Goal: Information Seeking & Learning: Learn about a topic

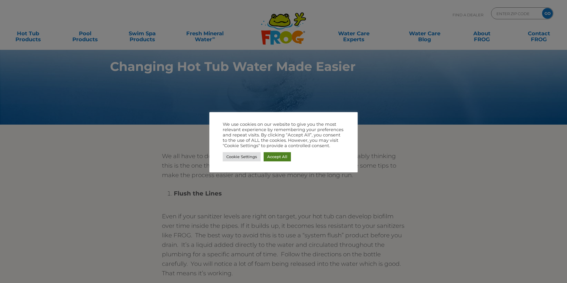
click at [276, 157] on link "Accept All" at bounding box center [276, 156] width 27 height 9
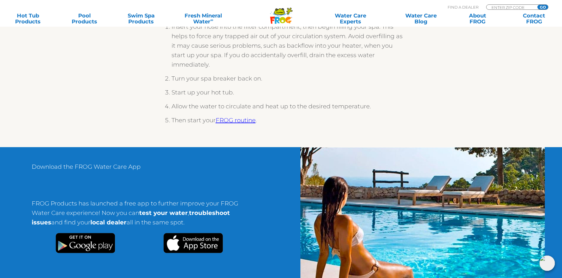
scroll to position [859, 0]
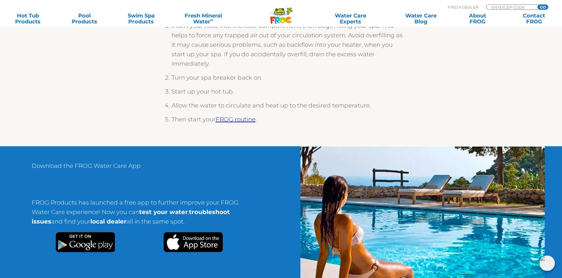
drag, startPoint x: 237, startPoint y: 115, endPoint x: 374, endPoint y: 144, distance: 139.8
click at [237, 116] on link "FROG routine" at bounding box center [236, 119] width 40 height 7
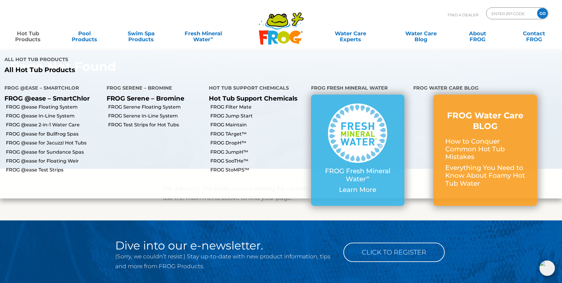
click at [31, 37] on link "Hot Tub Products" at bounding box center [28, 34] width 44 height 12
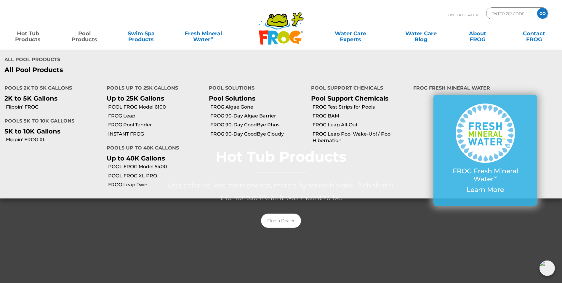
click at [86, 39] on link "Pool Products" at bounding box center [85, 34] width 44 height 12
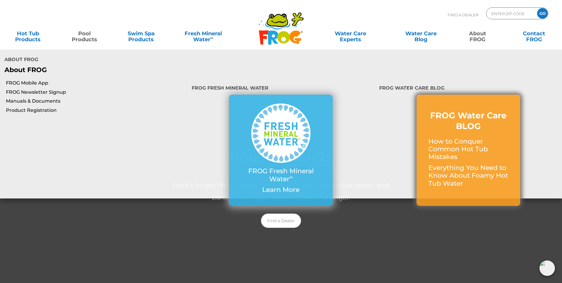
click at [463, 137] on p "How to Conquer Common Hot Tub Mistakes" at bounding box center [468, 148] width 80 height 23
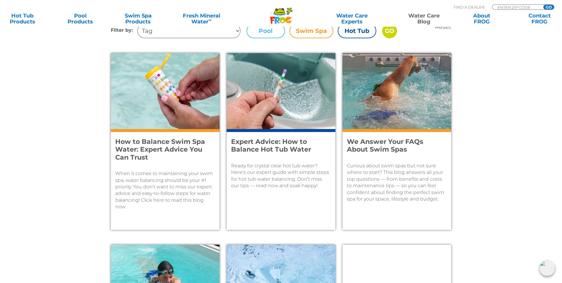
scroll to position [237, 0]
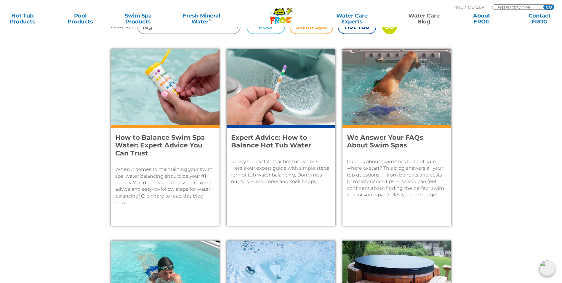
drag, startPoint x: 272, startPoint y: 143, endPoint x: 268, endPoint y: 144, distance: 3.7
click at [272, 143] on h4 "Expert Advice: How to Balance Hot Tub Water" at bounding box center [277, 142] width 92 height 16
